Goal: Information Seeking & Learning: Learn about a topic

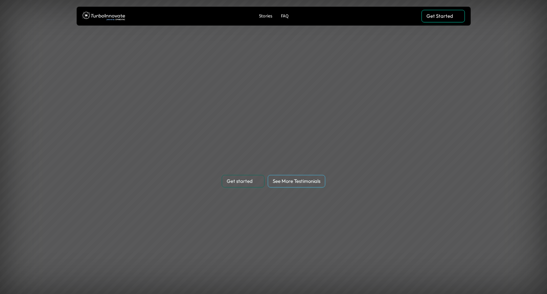
scroll to position [1662, 0]
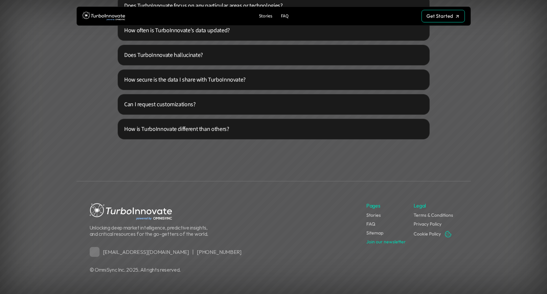
drag, startPoint x: 95, startPoint y: 271, endPoint x: 126, endPoint y: 271, distance: 30.6
click at [126, 271] on p "© OmniSync Inc. 2025. All rights reserved." at bounding box center [227, 270] width 274 height 6
copy p "OmniSync Inc"
click at [435, 215] on link "Terms & Conditions" at bounding box center [433, 215] width 39 height 6
click at [430, 225] on link "Privacy Policy" at bounding box center [428, 224] width 28 height 6
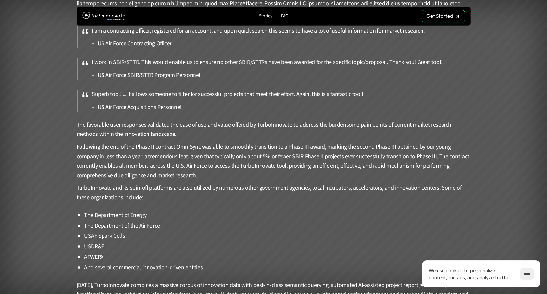
scroll to position [863, 0]
